Goal: Information Seeking & Learning: Learn about a topic

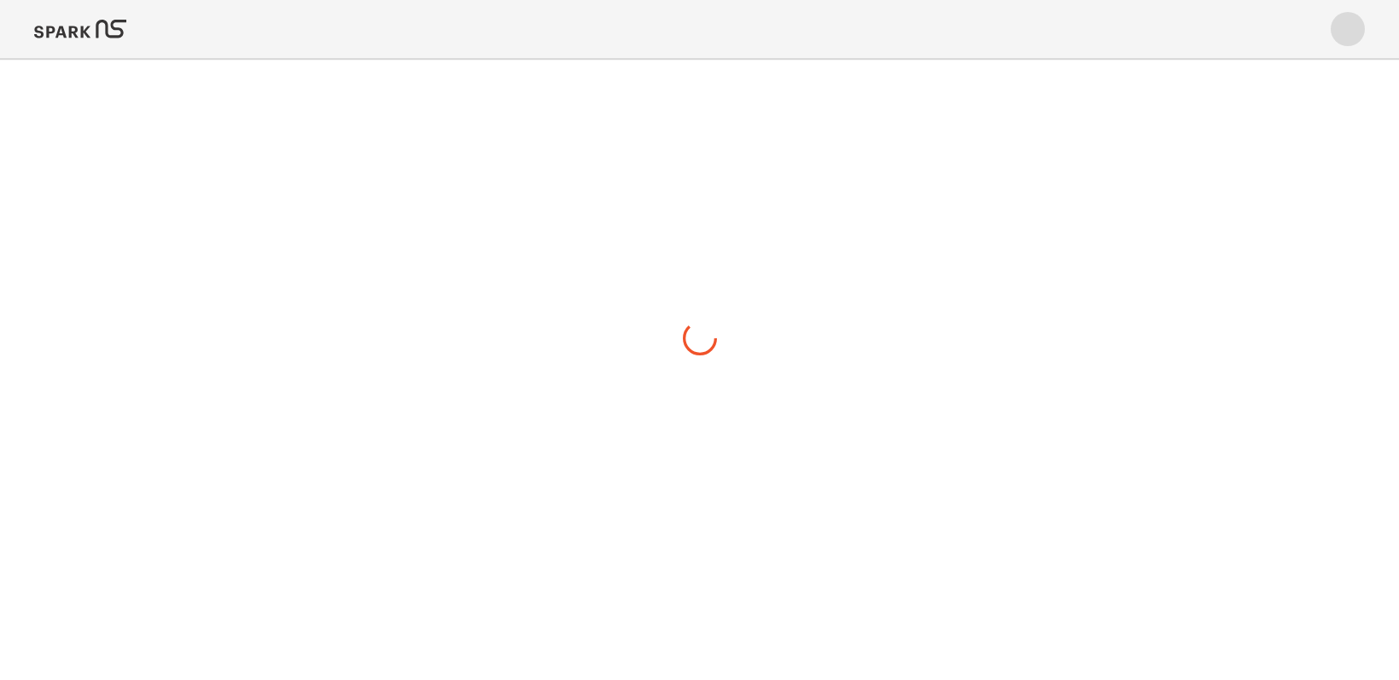
click at [92, 31] on img at bounding box center [80, 29] width 92 height 41
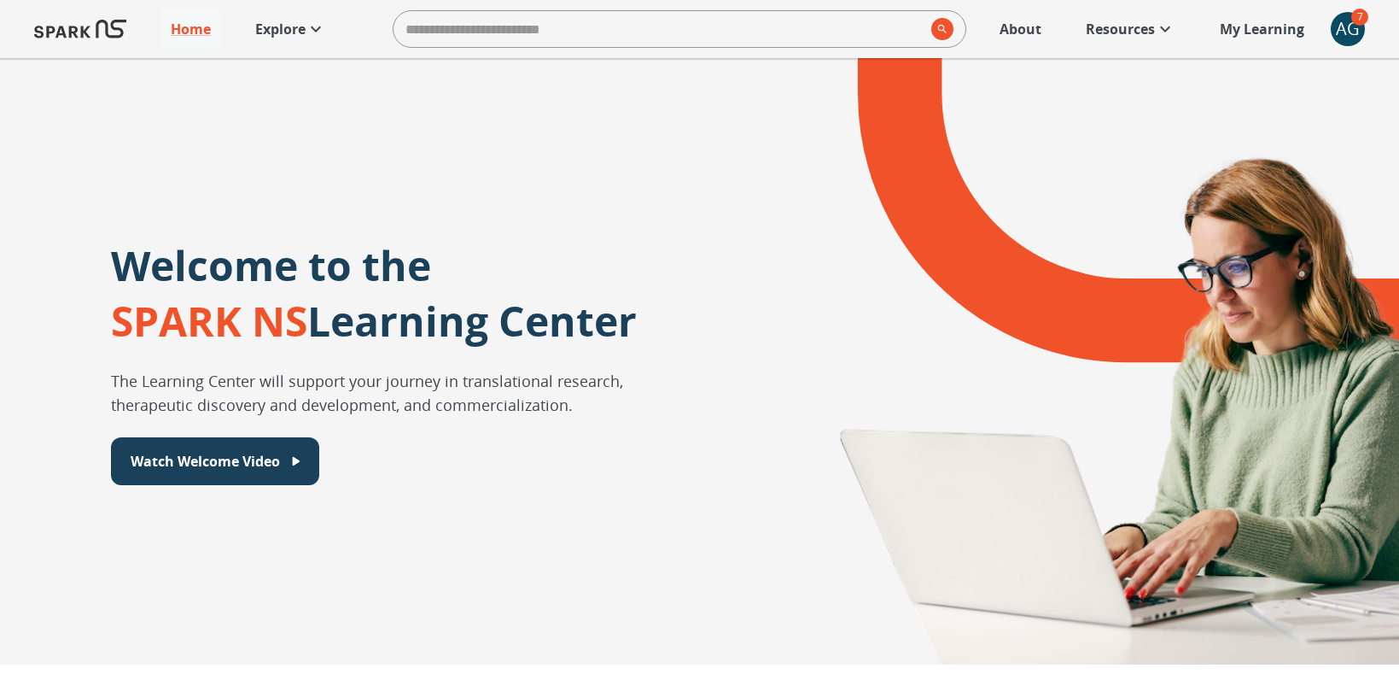
click at [295, 20] on p "Explore" at bounding box center [280, 29] width 50 height 20
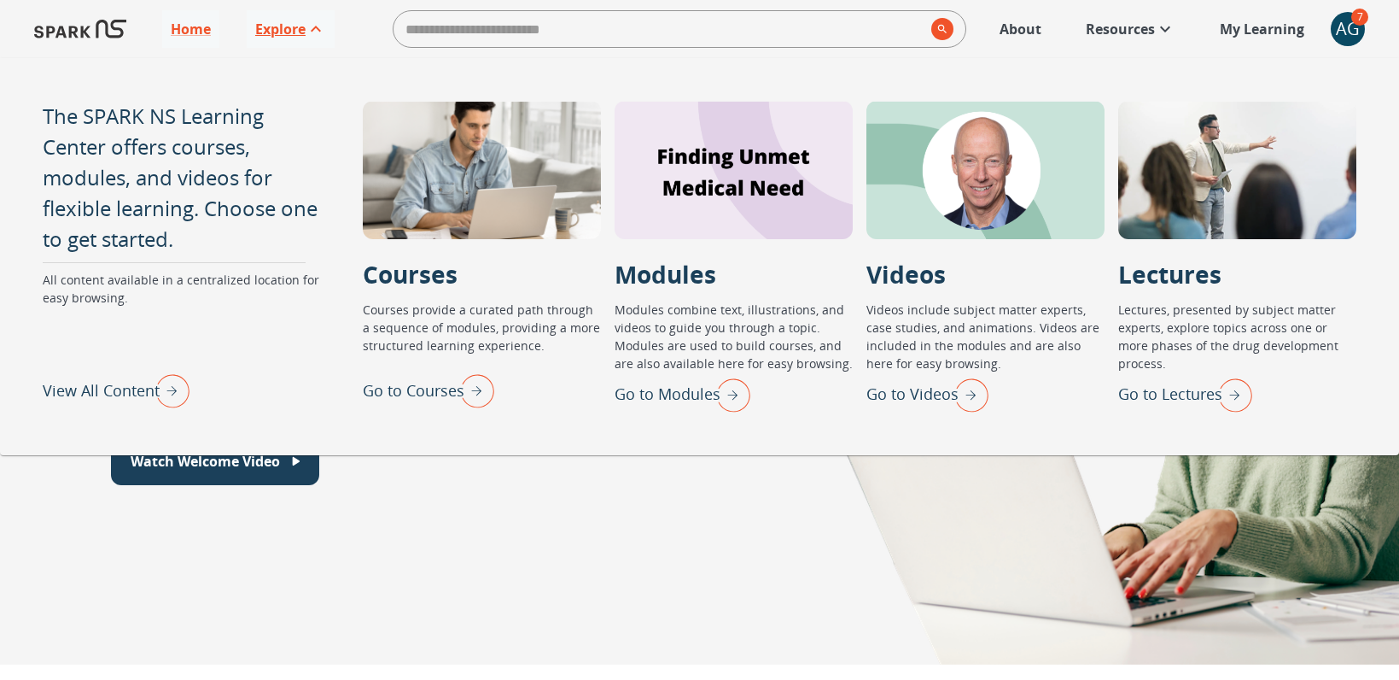
click at [309, 37] on icon at bounding box center [316, 29] width 20 height 20
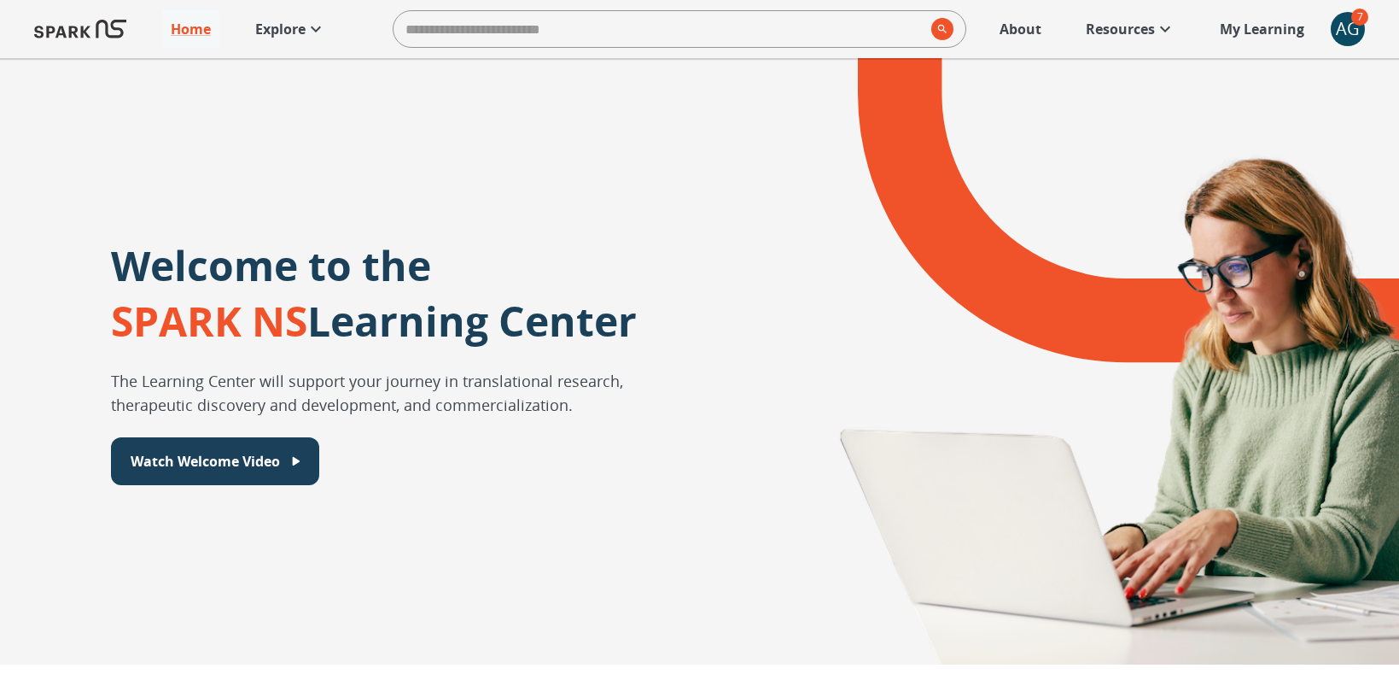
click at [309, 37] on icon at bounding box center [316, 29] width 20 height 20
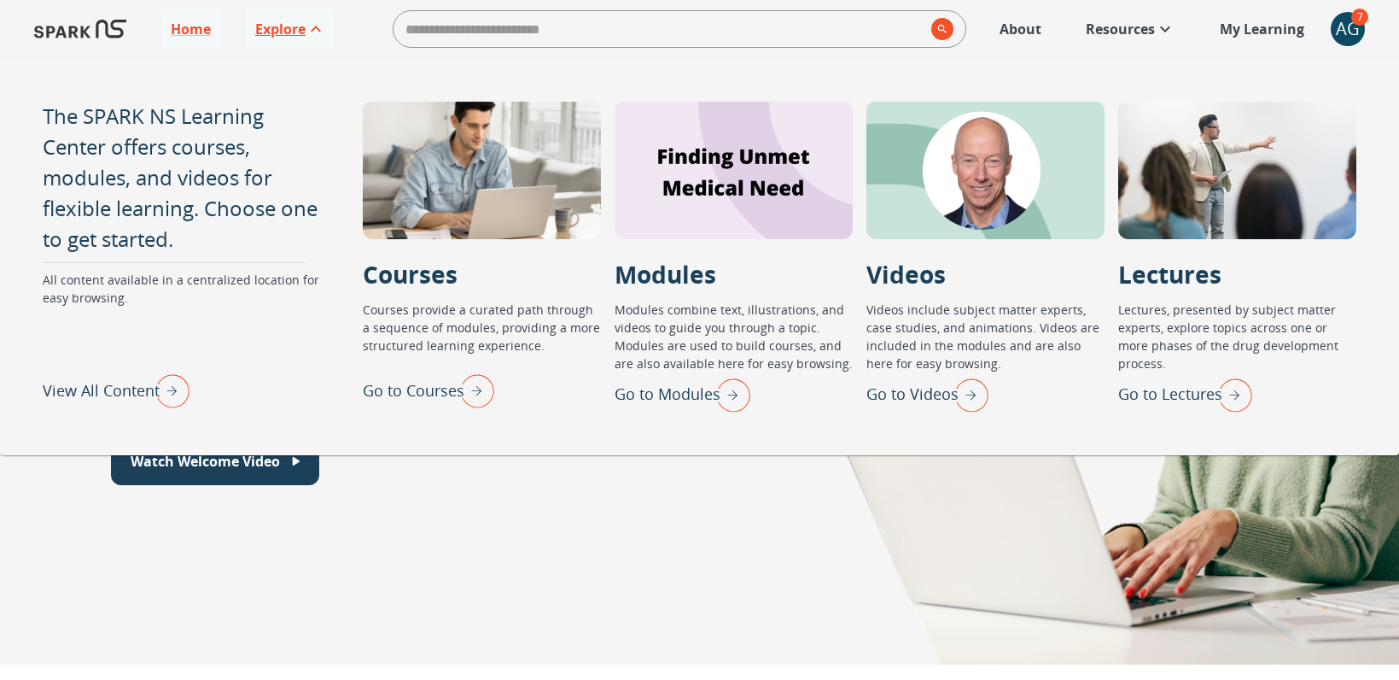
click at [309, 37] on icon at bounding box center [316, 29] width 20 height 20
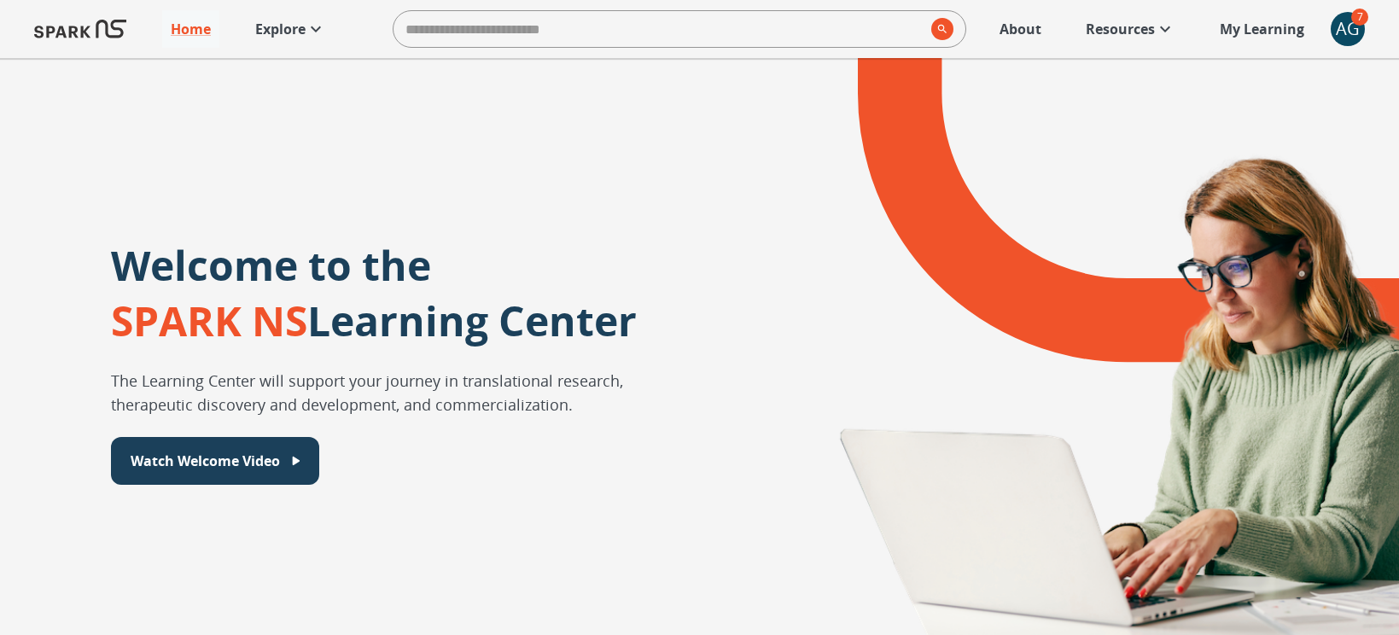
click at [297, 28] on p "Explore" at bounding box center [280, 29] width 50 height 20
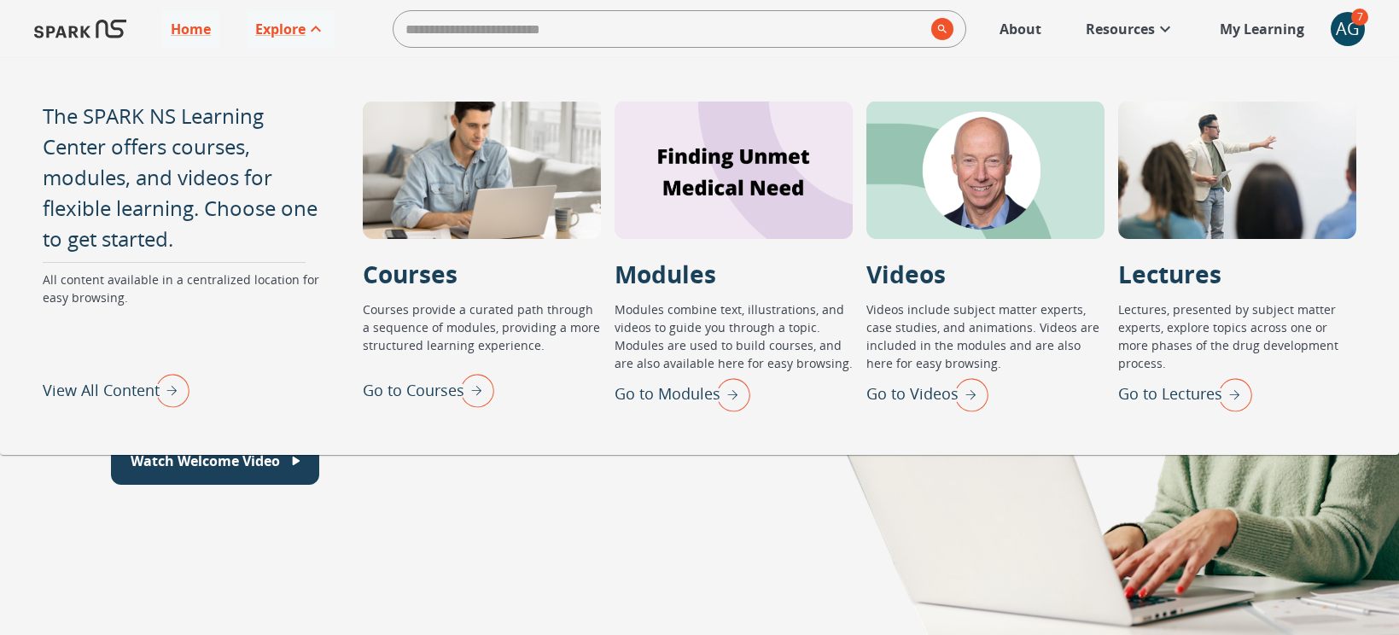
click at [110, 385] on p "View All Content" at bounding box center [101, 390] width 117 height 23
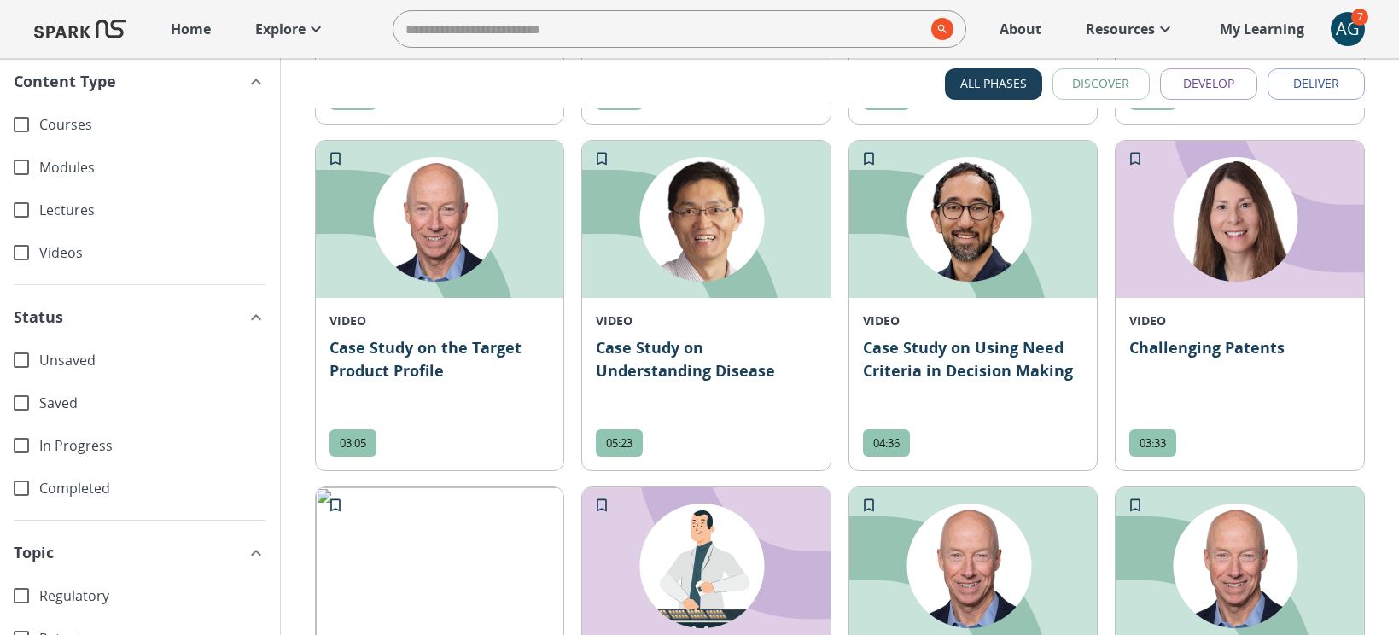
scroll to position [1853, 0]
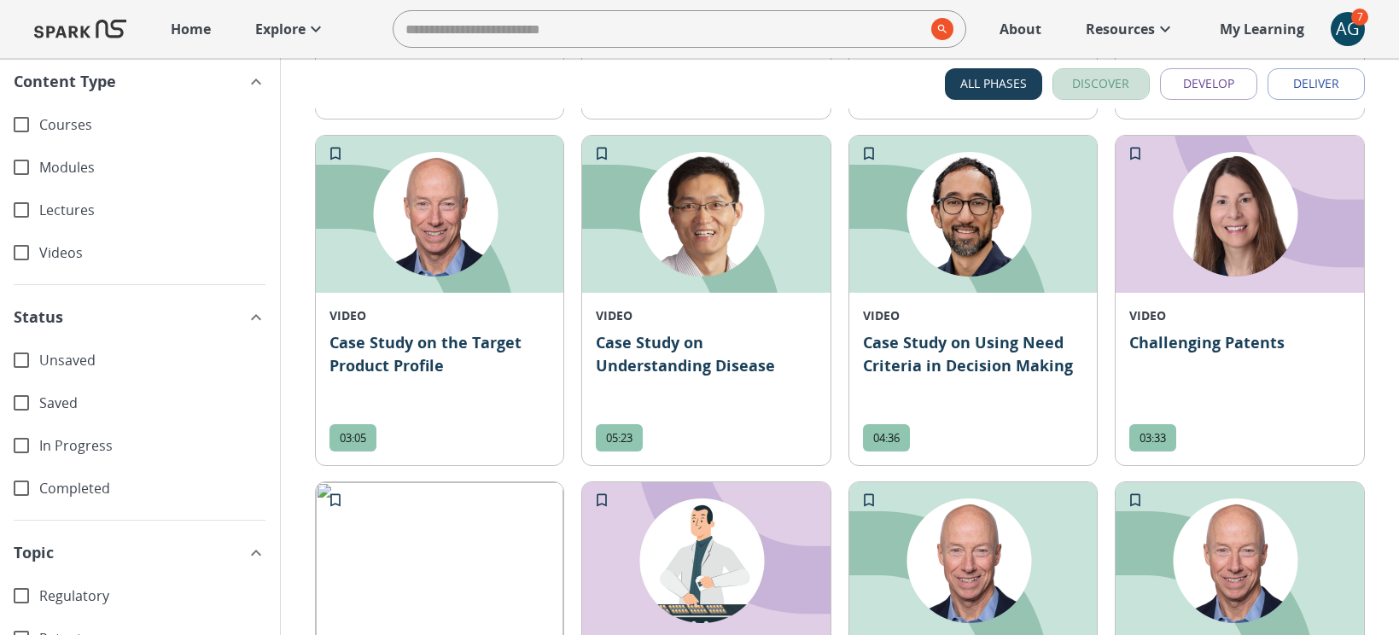
click at [1107, 81] on button "Discover" at bounding box center [1101, 84] width 97 height 32
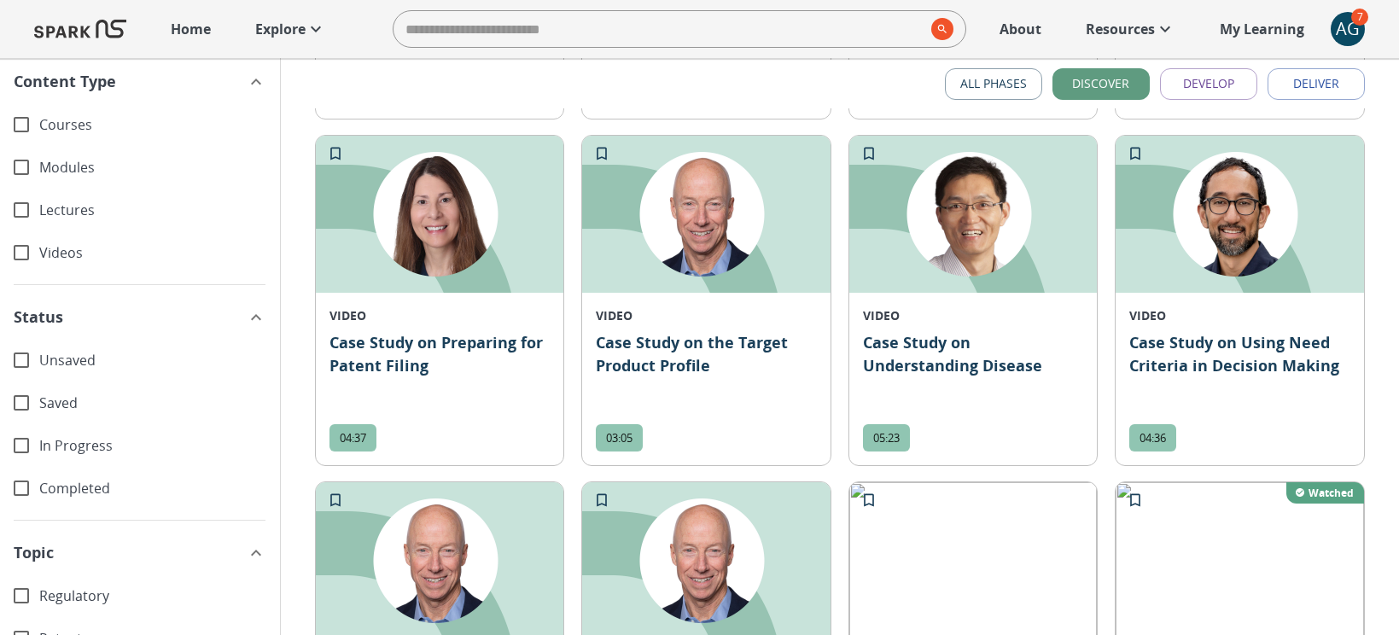
click at [1200, 79] on button "Develop" at bounding box center [1208, 84] width 97 height 32
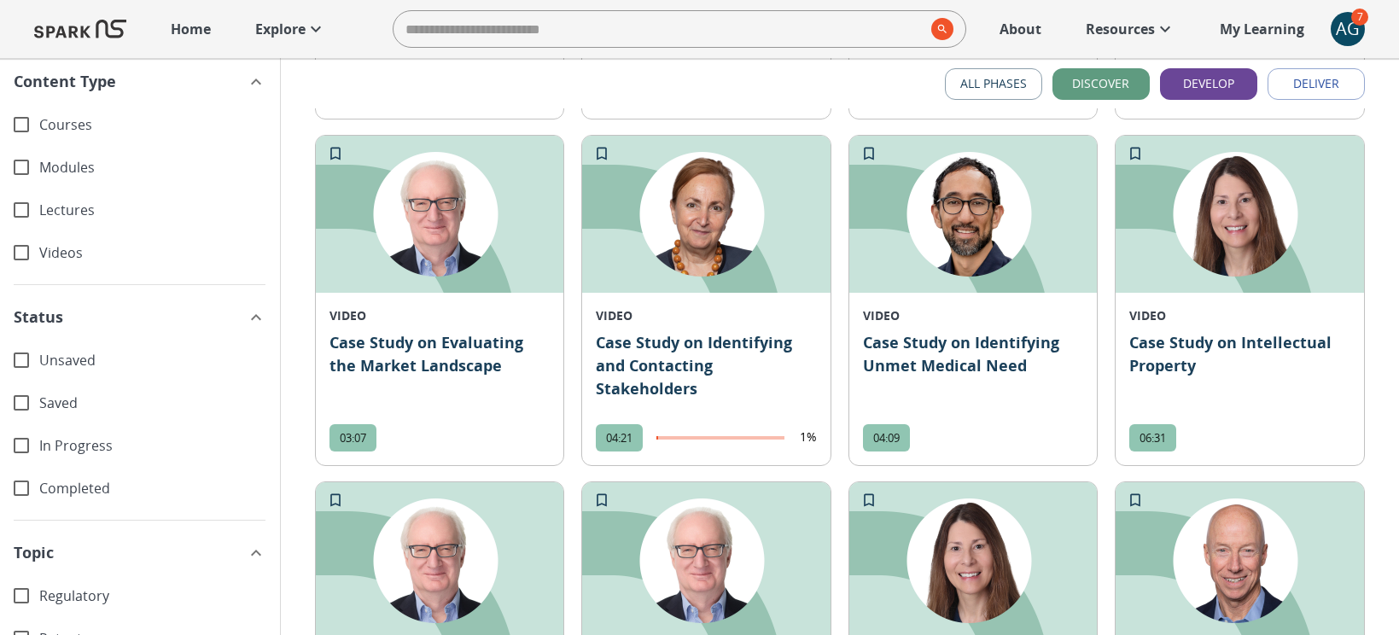
scroll to position [1506, 0]
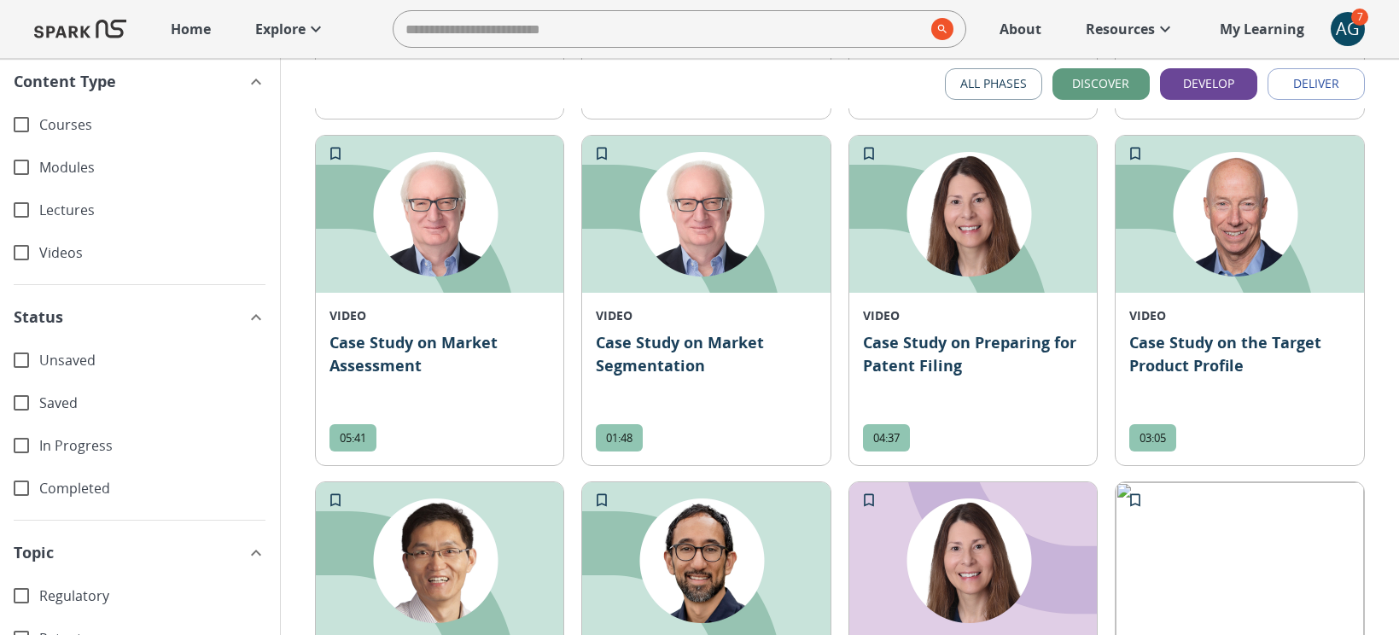
click at [996, 79] on button "All Phases" at bounding box center [993, 84] width 97 height 32
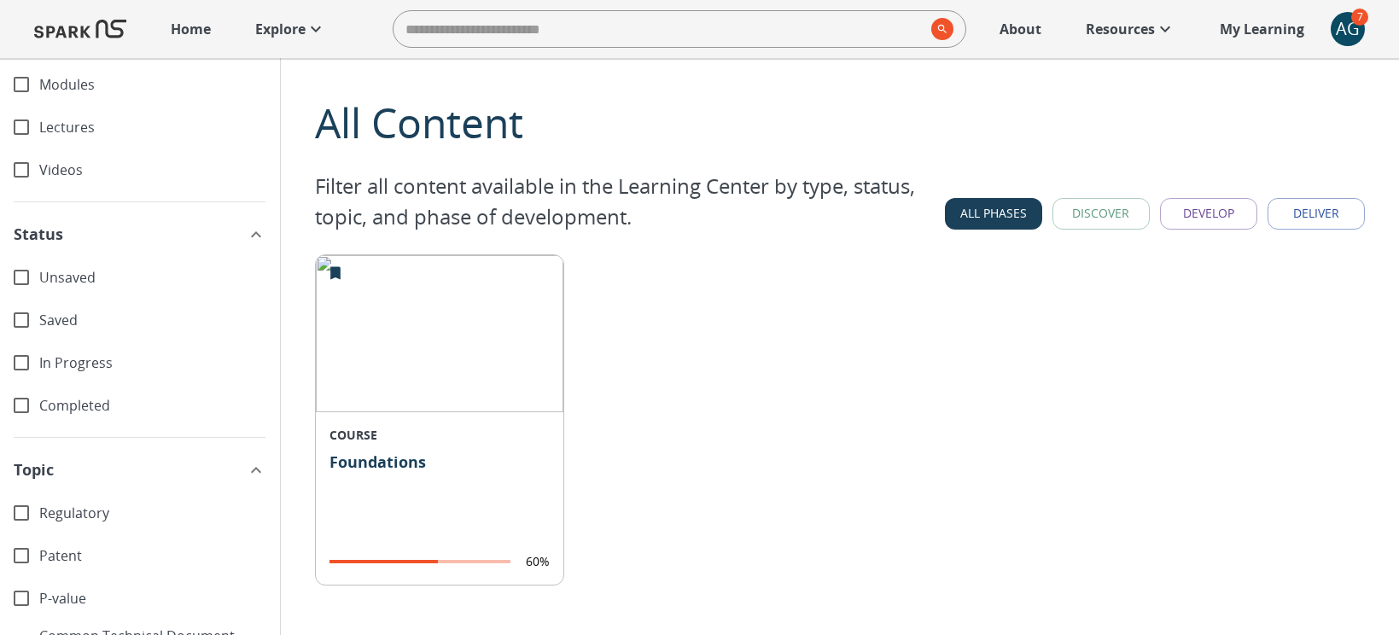
scroll to position [84, 0]
click at [79, 399] on span "Completed" at bounding box center [152, 404] width 227 height 20
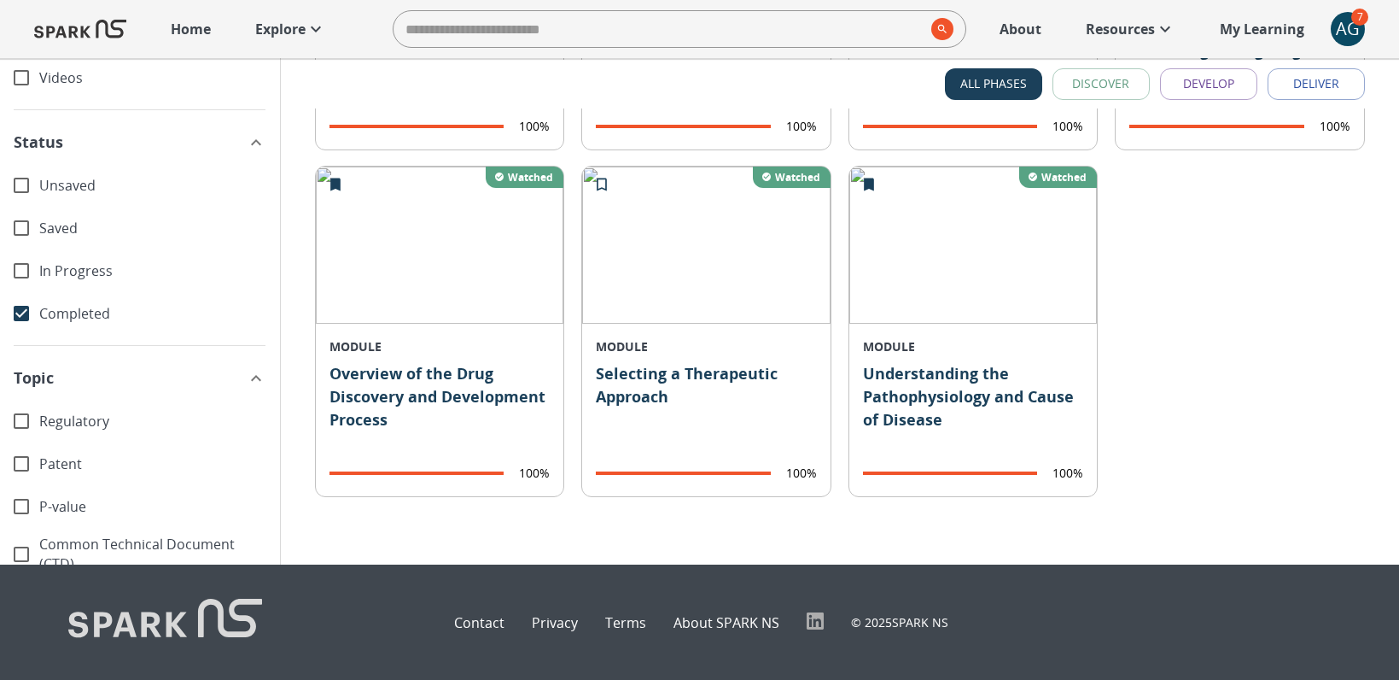
scroll to position [624, 0]
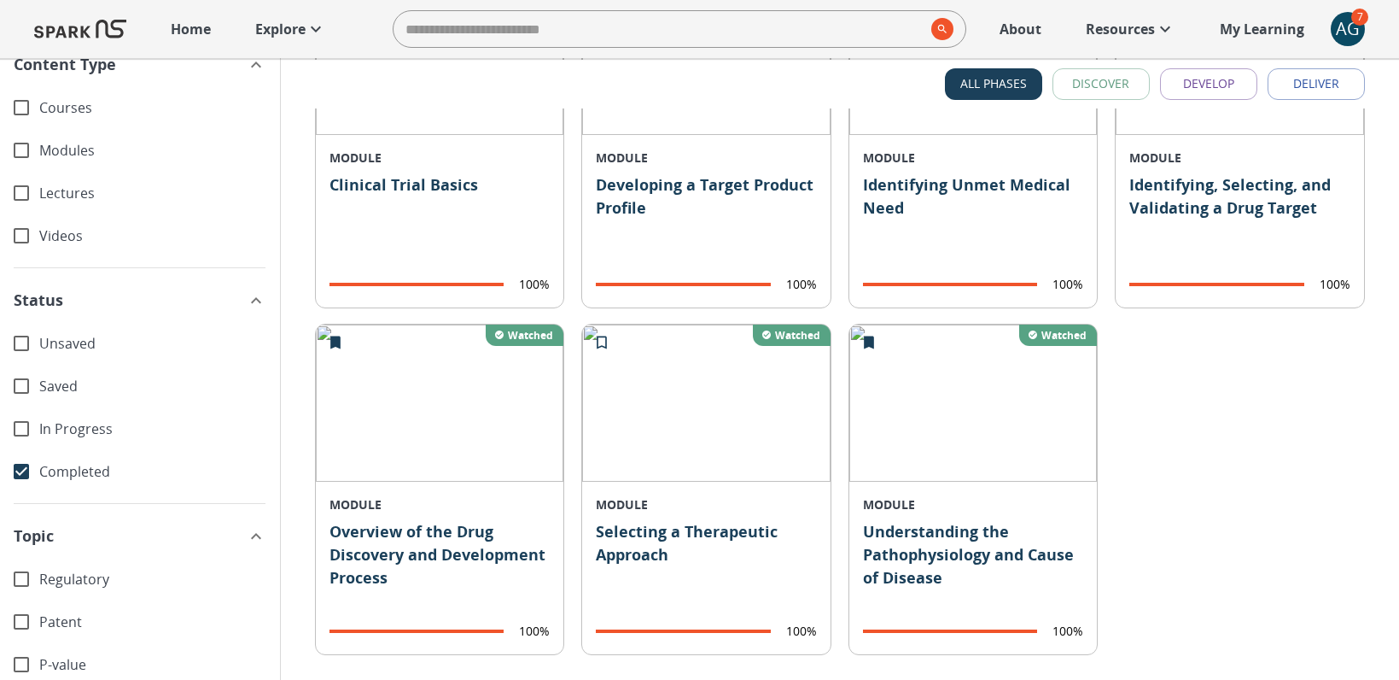
click at [257, 296] on icon "button" at bounding box center [256, 299] width 20 height 20
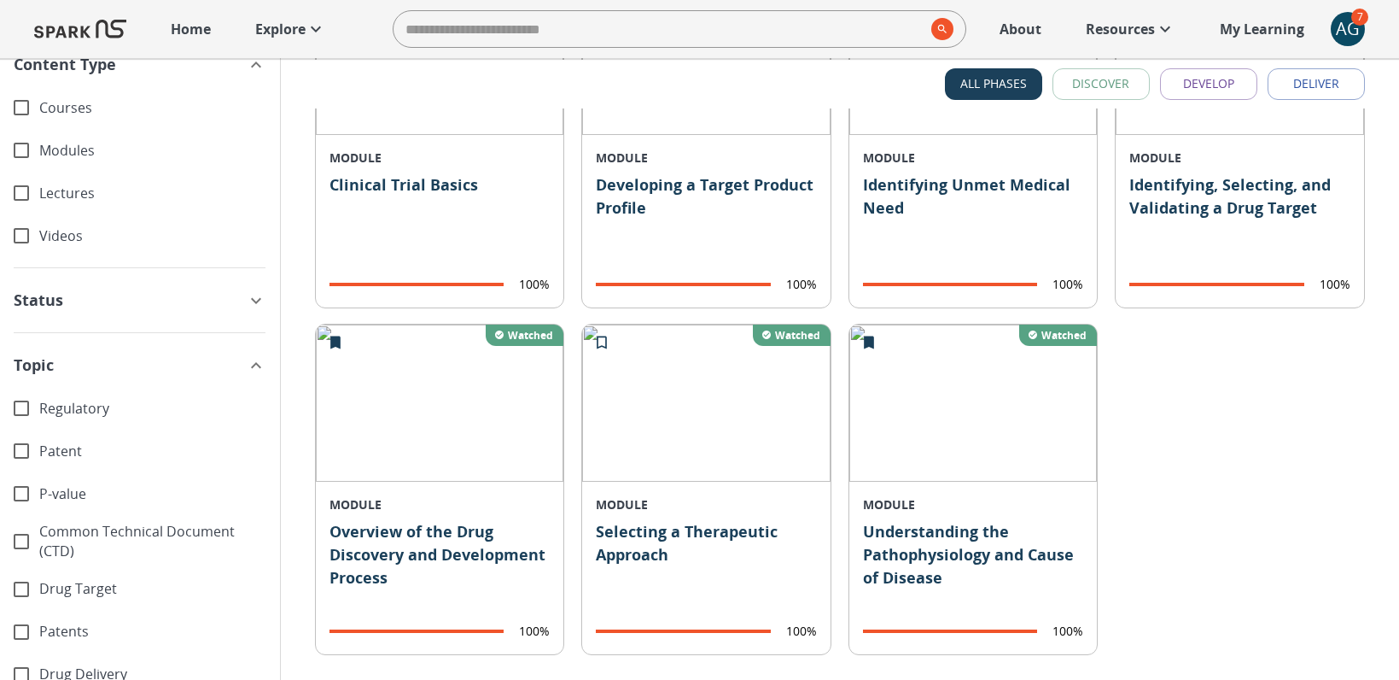
click at [257, 296] on icon "button" at bounding box center [256, 299] width 20 height 20
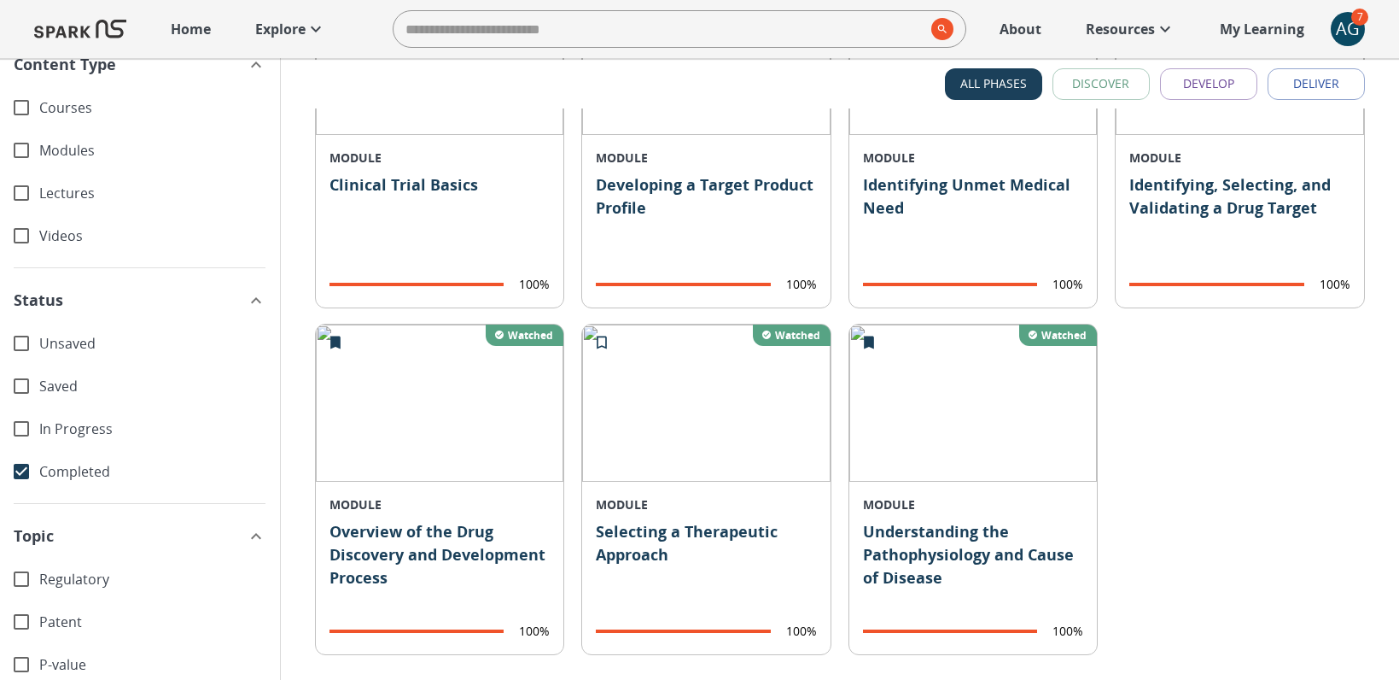
click at [257, 296] on icon "button" at bounding box center [256, 299] width 20 height 20
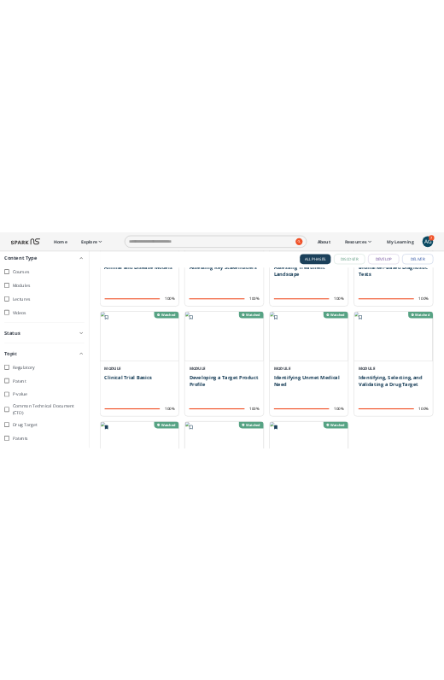
scroll to position [0, 0]
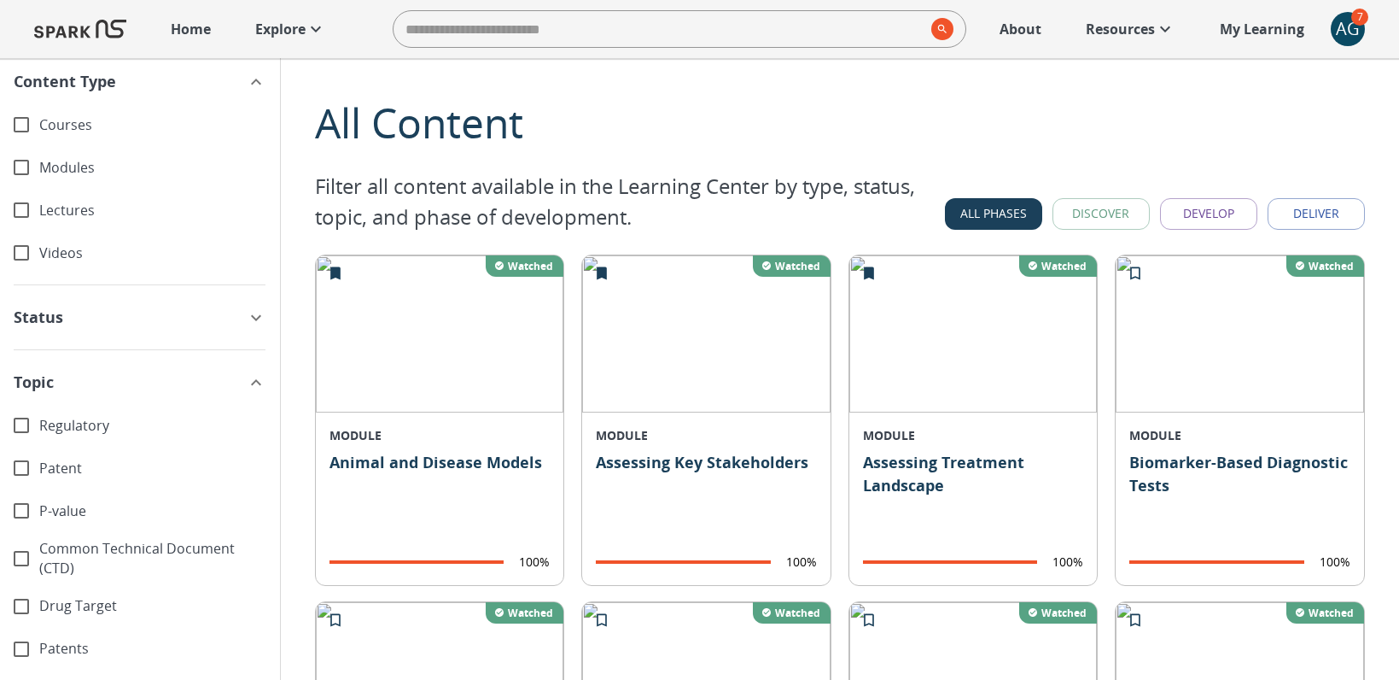
click at [257, 81] on icon "button" at bounding box center [256, 82] width 20 height 20
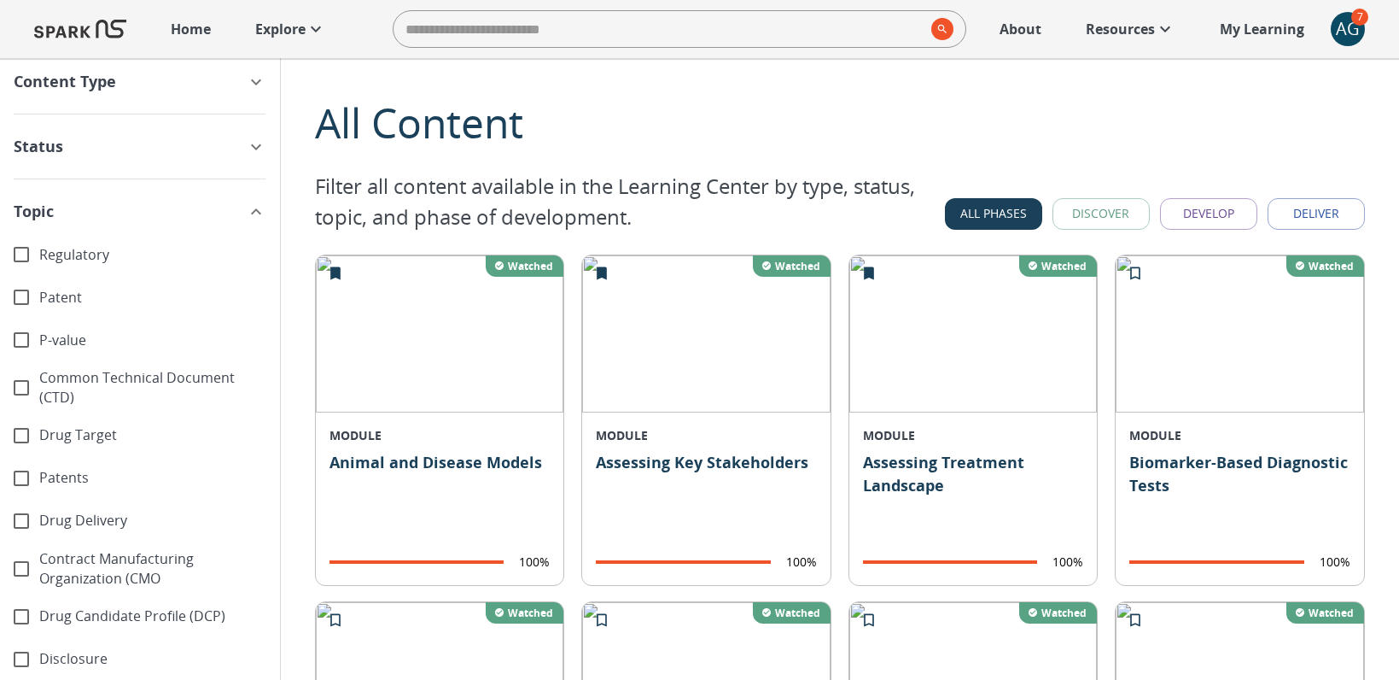
click at [255, 211] on icon "button" at bounding box center [256, 211] width 20 height 20
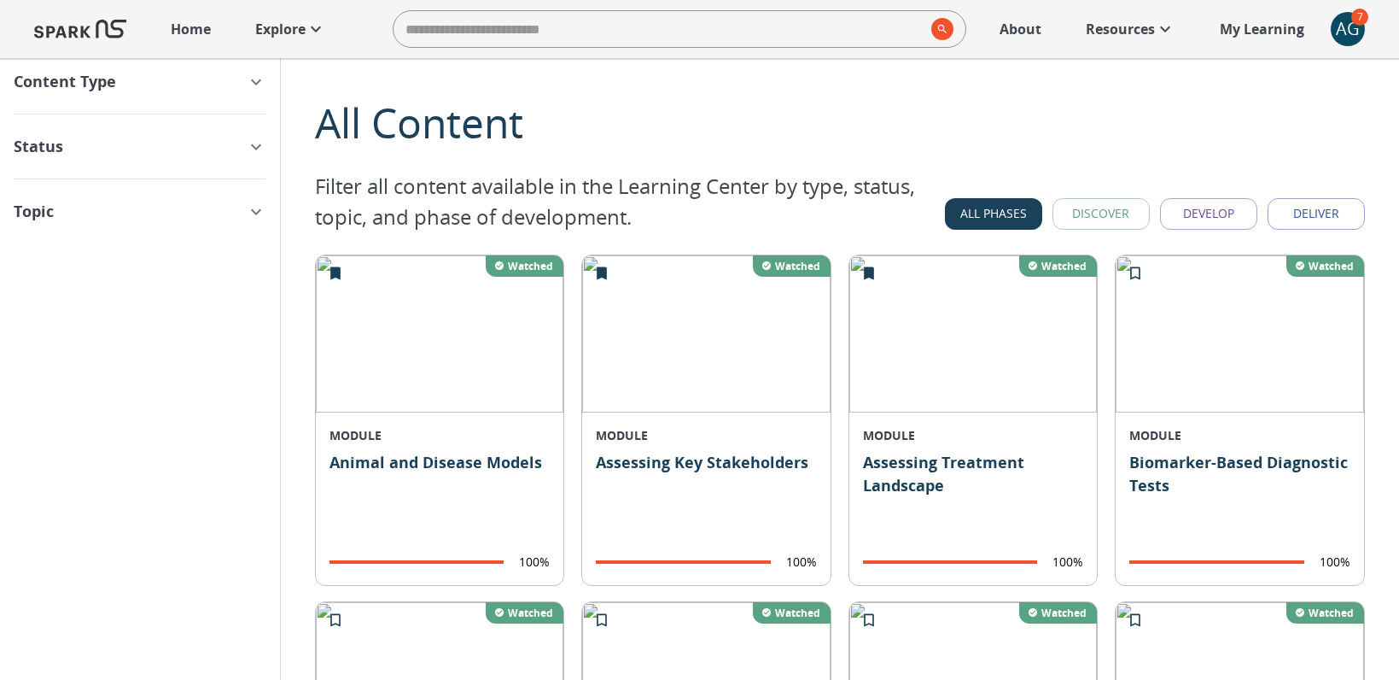
click at [254, 137] on icon "button" at bounding box center [256, 147] width 20 height 20
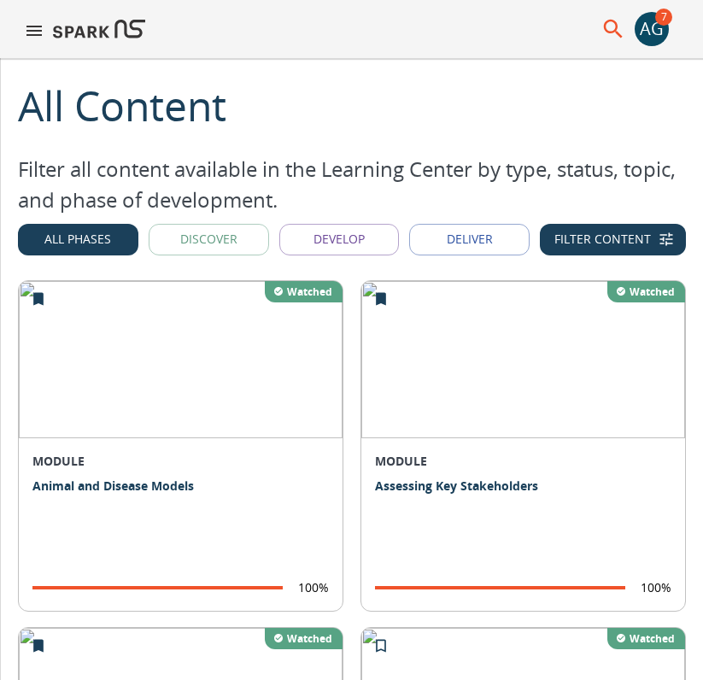
click at [662, 85] on div "All Content" at bounding box center [352, 105] width 668 height 61
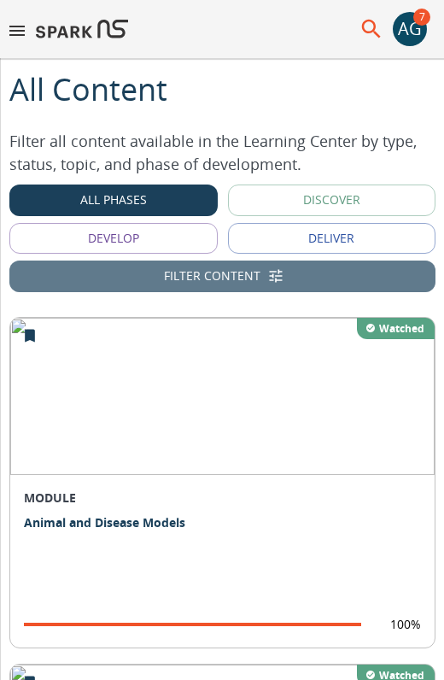
click at [264, 274] on button "Filter Content" at bounding box center [222, 276] width 426 height 32
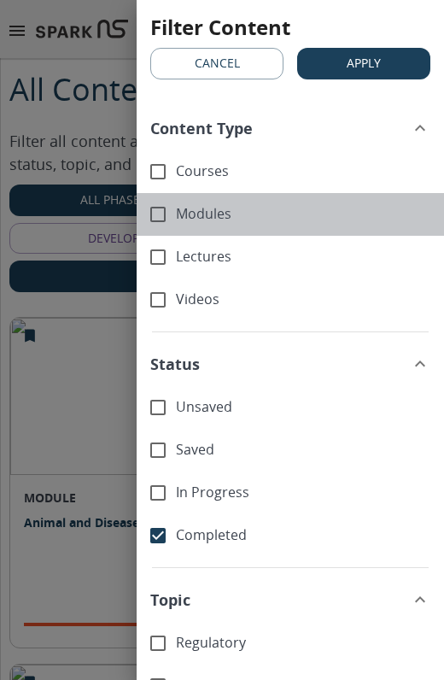
click at [198, 218] on span "Modules" at bounding box center [303, 214] width 254 height 20
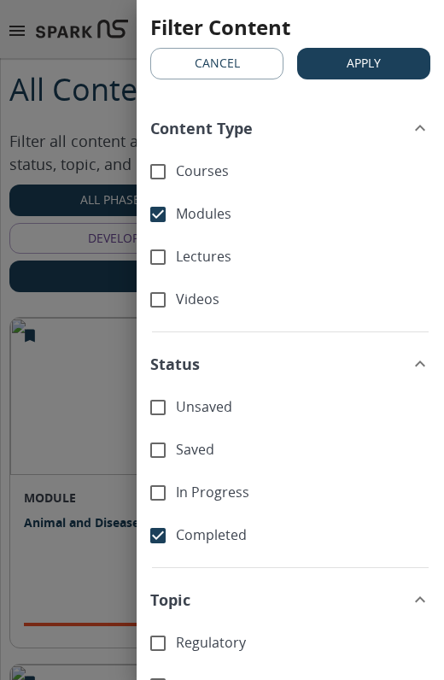
click at [188, 446] on span "Saved" at bounding box center [303, 450] width 254 height 20
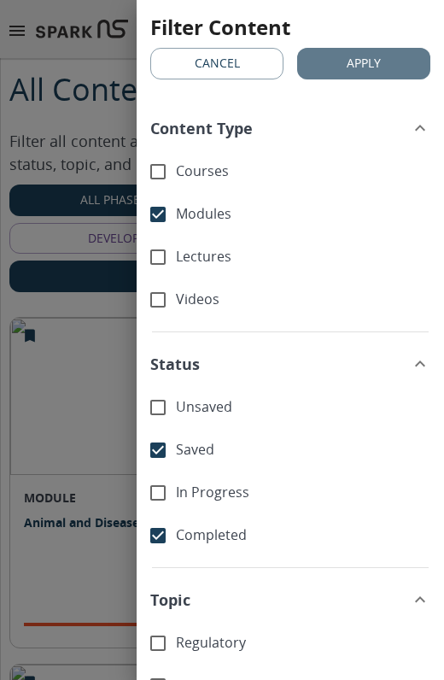
click at [371, 61] on button "Apply" at bounding box center [363, 64] width 133 height 32
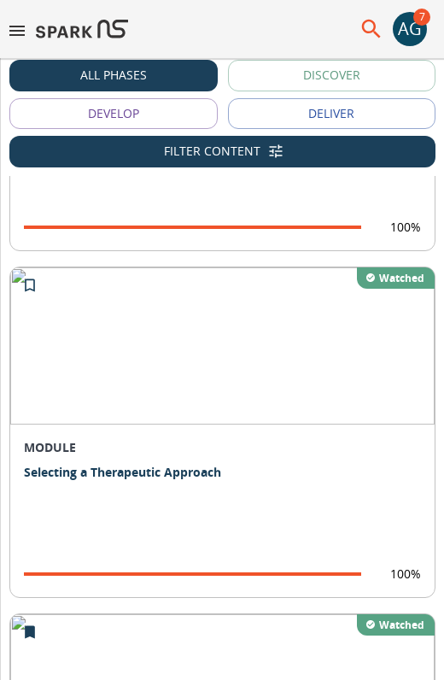
scroll to position [3307, 0]
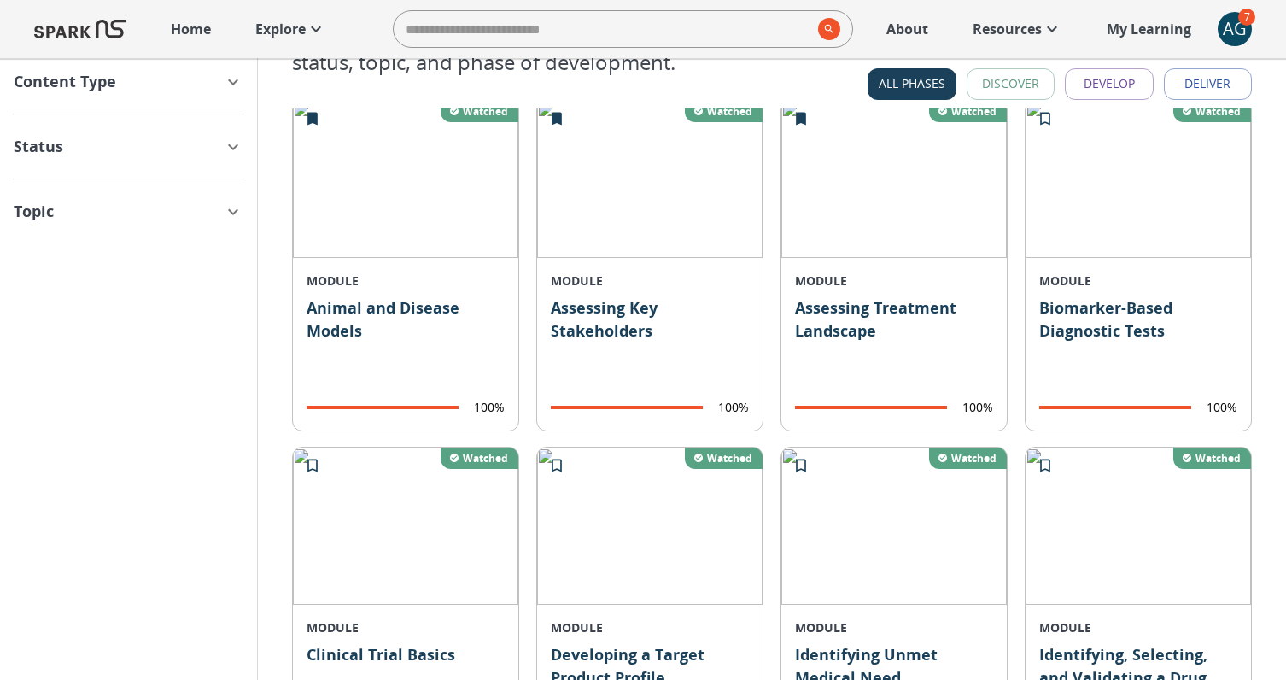
scroll to position [0, 0]
